Goal: Task Accomplishment & Management: Manage account settings

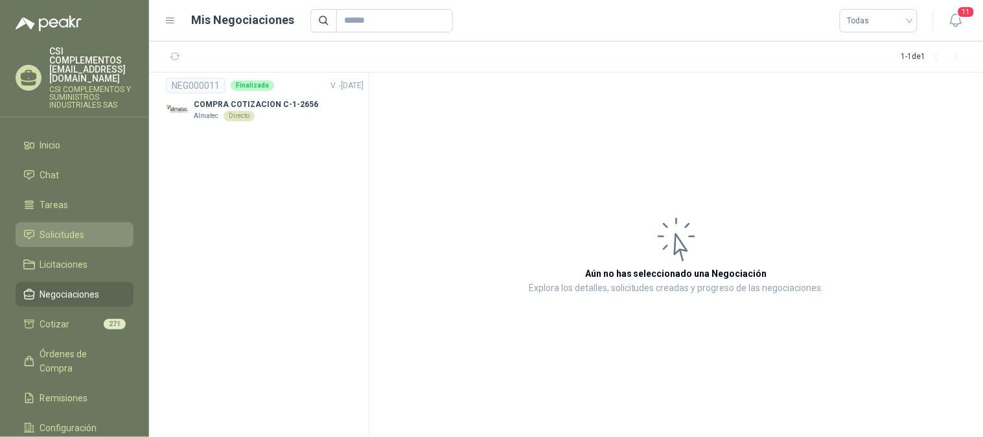
click at [80, 227] on span "Solicitudes" at bounding box center [62, 234] width 45 height 14
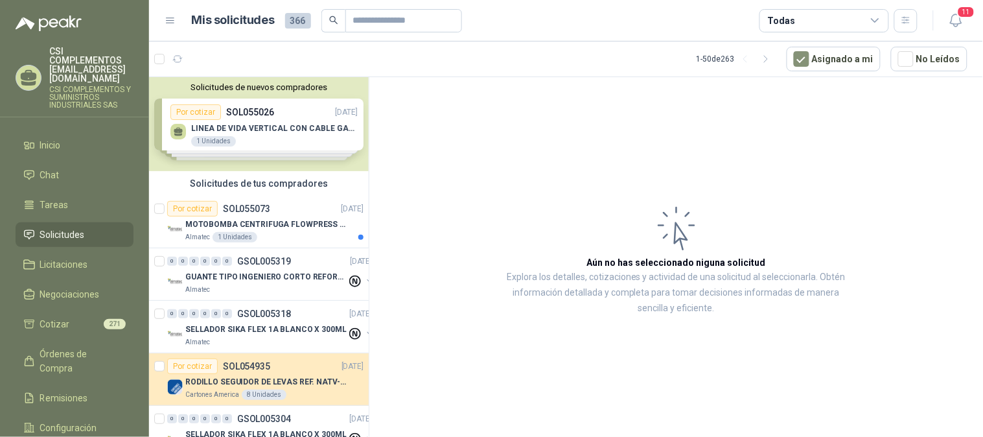
click at [66, 227] on span "Solicitudes" at bounding box center [62, 234] width 45 height 14
click at [183, 52] on button "button" at bounding box center [177, 59] width 21 height 21
click at [206, 57] on icon "button" at bounding box center [209, 59] width 11 height 11
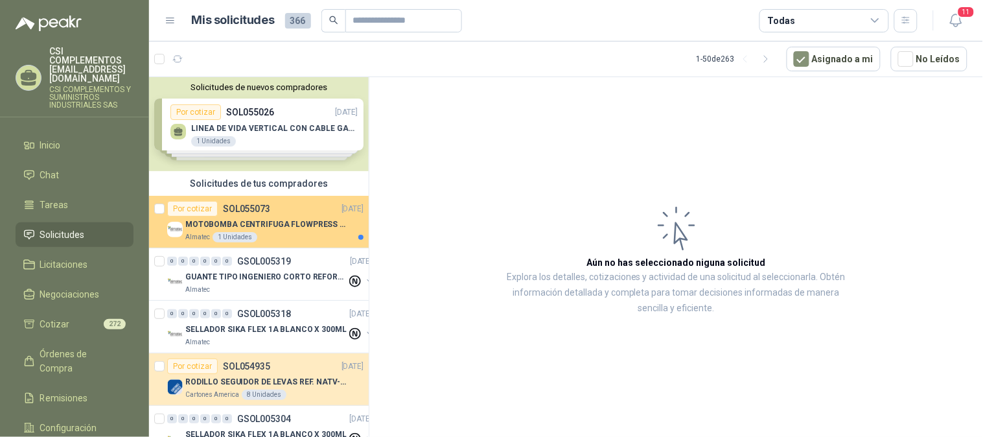
click at [277, 222] on p "MOTOBOMBA CENTRIFUGA FLOWPRESS 1.5HP-220" at bounding box center [265, 224] width 161 height 12
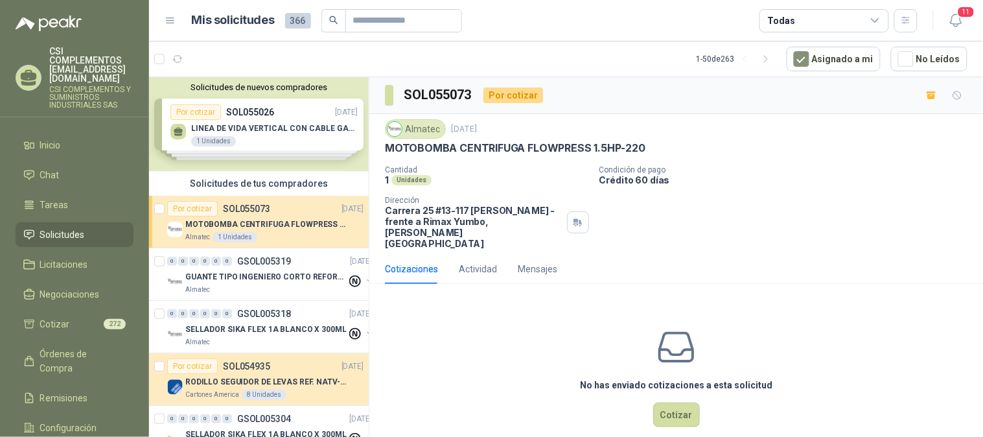
drag, startPoint x: 383, startPoint y: 151, endPoint x: 565, endPoint y: 133, distance: 182.9
click at [543, 141] on div "Almatec [DATE] MOTOBOMBA CENTRIFUGA FLOWPRESS 1.5HP-220 Cantidad 1 Unidades Co…" at bounding box center [675, 184] width 613 height 140
click at [402, 159] on div "Almatec [DATE] MOTOBOMBA CENTRIFUGA FLOWPRESS 1.5HP-220 Cantidad 1 Unidades Co…" at bounding box center [676, 184] width 582 height 130
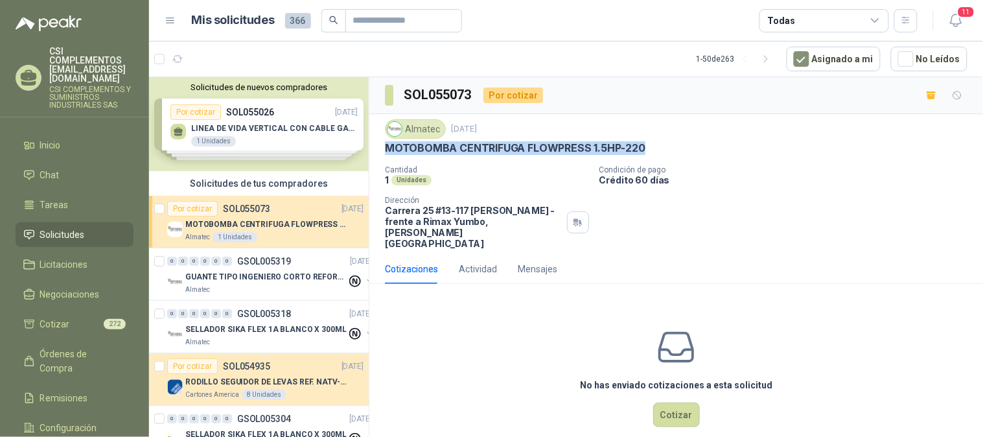
drag, startPoint x: 384, startPoint y: 149, endPoint x: 687, endPoint y: 151, distance: 302.5
click at [687, 151] on div "MOTOBOMBA CENTRIFUGA FLOWPRESS 1.5HP-220" at bounding box center [676, 148] width 582 height 14
copy p "MOTOBOMBA CENTRIFUGA FLOWPRESS 1.5HP-220"
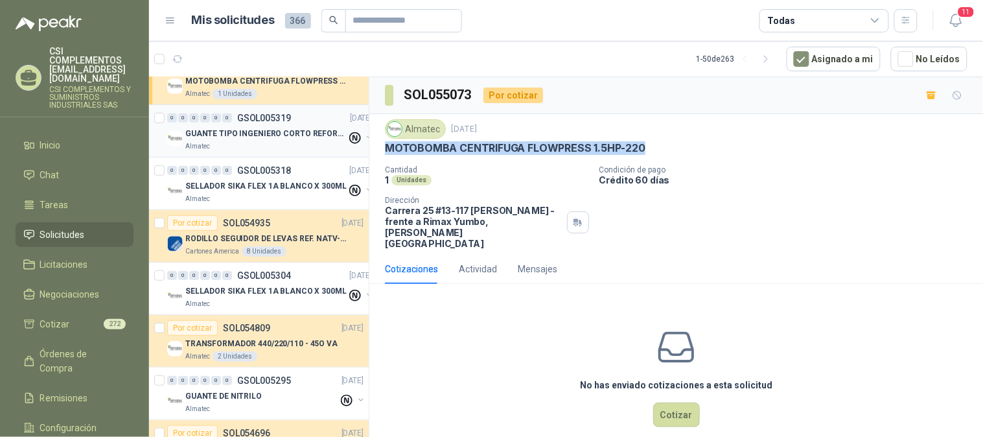
scroll to position [144, 0]
